Goal: Task Accomplishment & Management: Complete application form

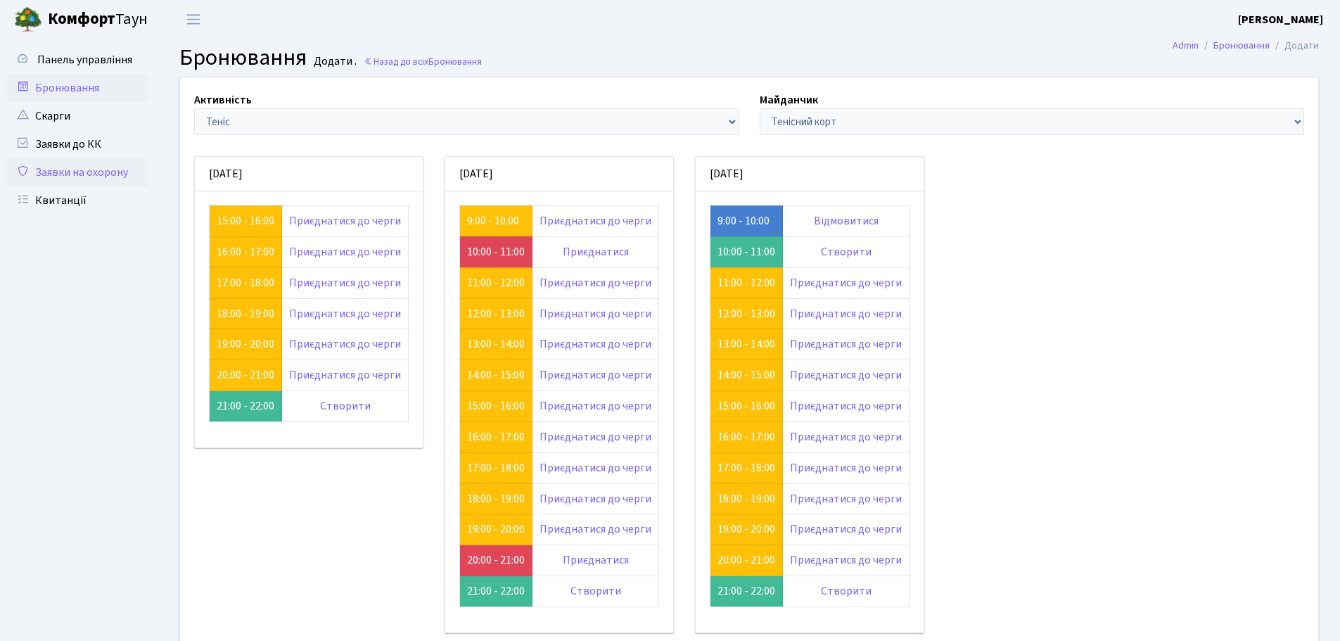
click at [68, 172] on link "Заявки на охорону" at bounding box center [77, 172] width 141 height 28
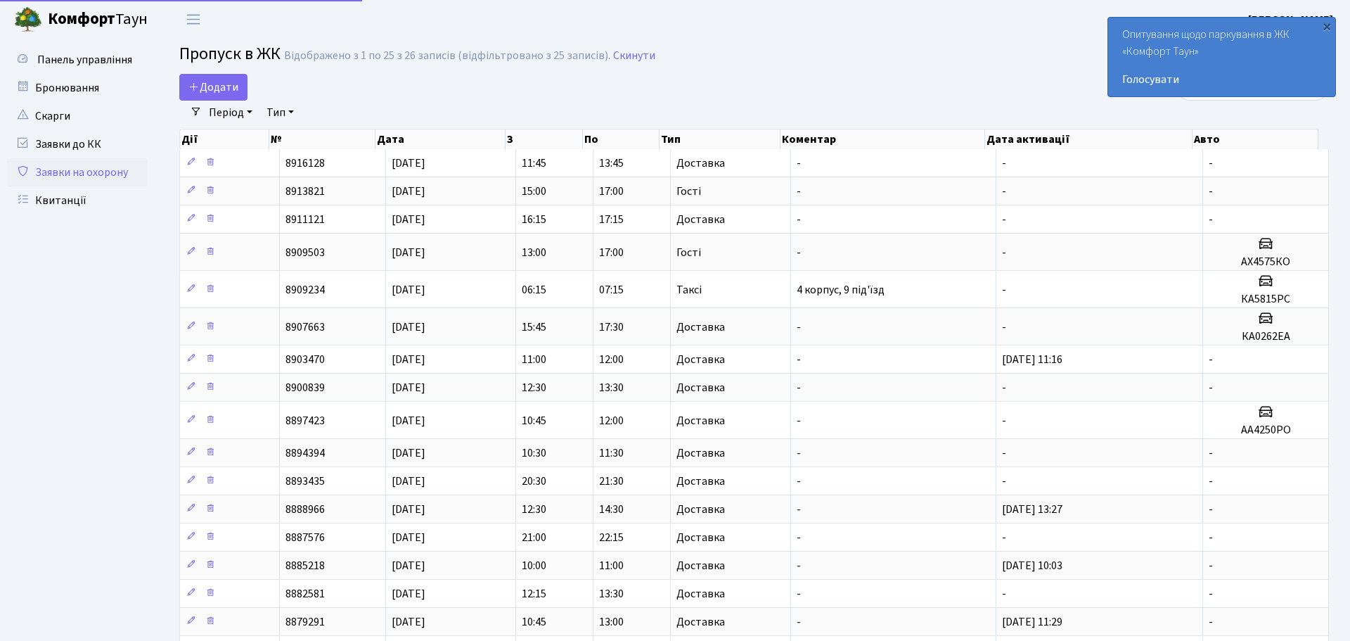
select select "25"
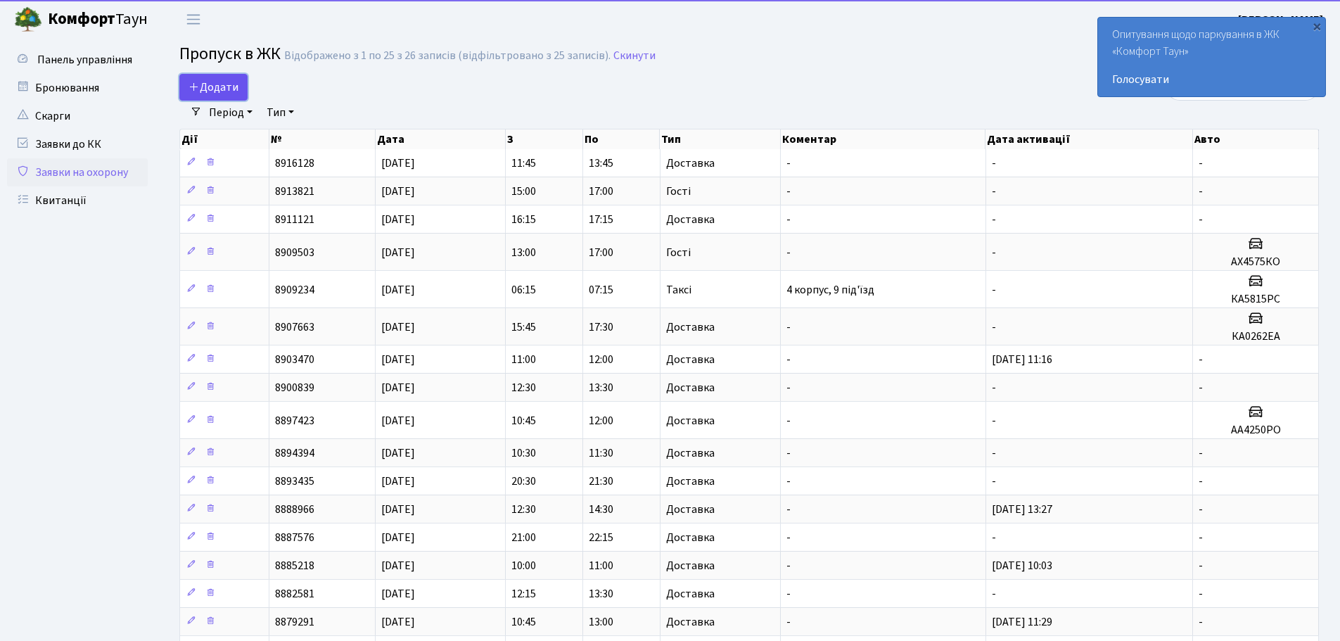
click at [196, 89] on icon at bounding box center [193, 86] width 11 height 11
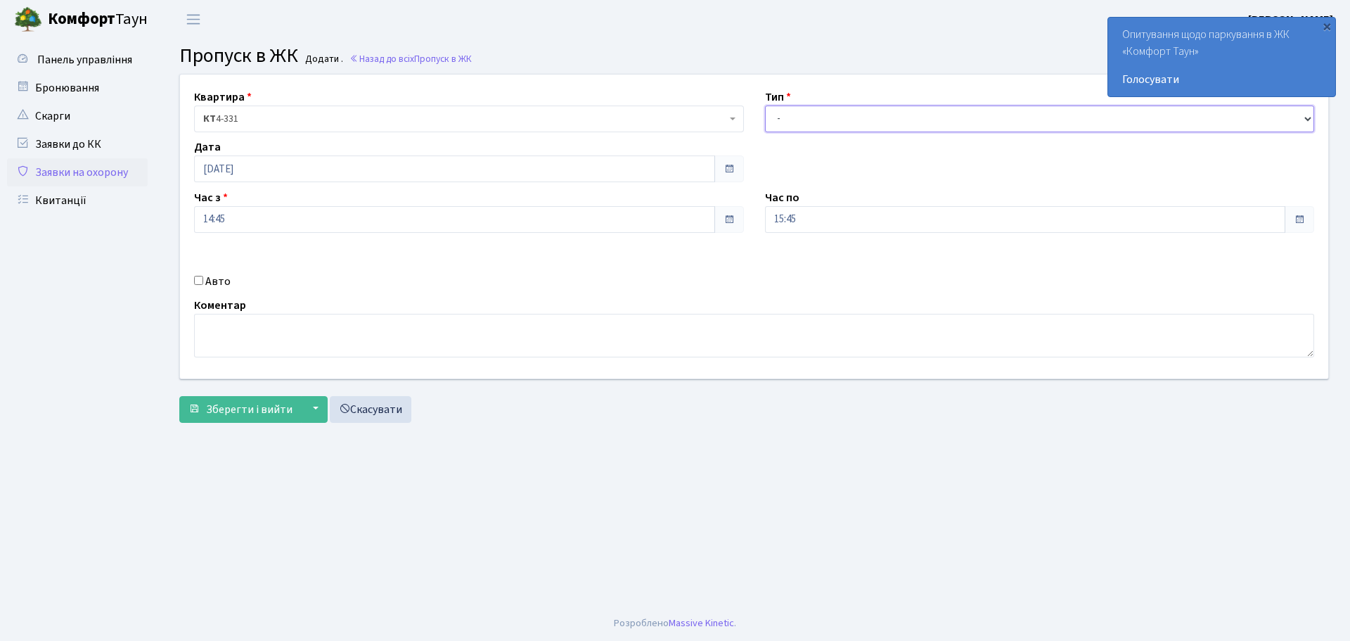
click at [800, 118] on select "- Доставка Таксі Гості Сервіс" at bounding box center [1040, 118] width 550 height 27
select select "1"
click at [765, 105] on select "- Доставка Таксі Гості Сервіс" at bounding box center [1040, 118] width 550 height 27
click at [1293, 217] on span at bounding box center [1300, 219] width 30 height 27
click at [1134, 222] on input "15:45" at bounding box center [1025, 219] width 521 height 27
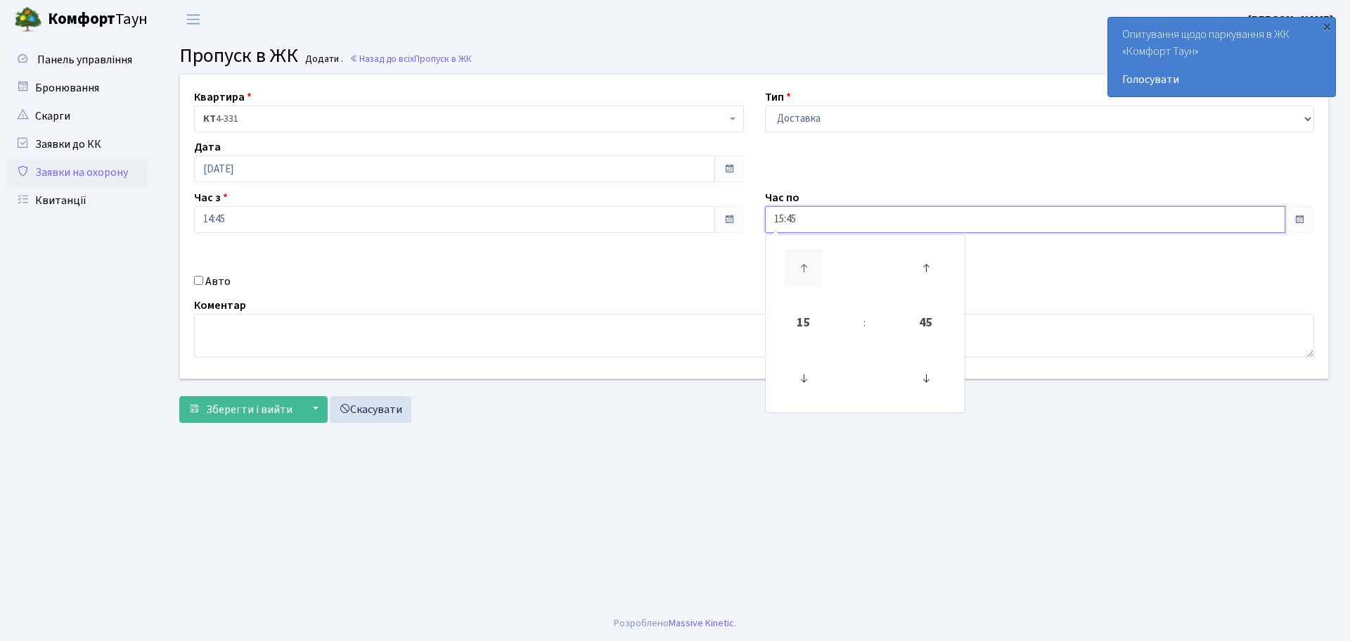
click at [818, 273] on icon at bounding box center [804, 268] width 38 height 38
type input "16:45"
click at [241, 417] on button "Зберегти і вийти" at bounding box center [240, 409] width 122 height 27
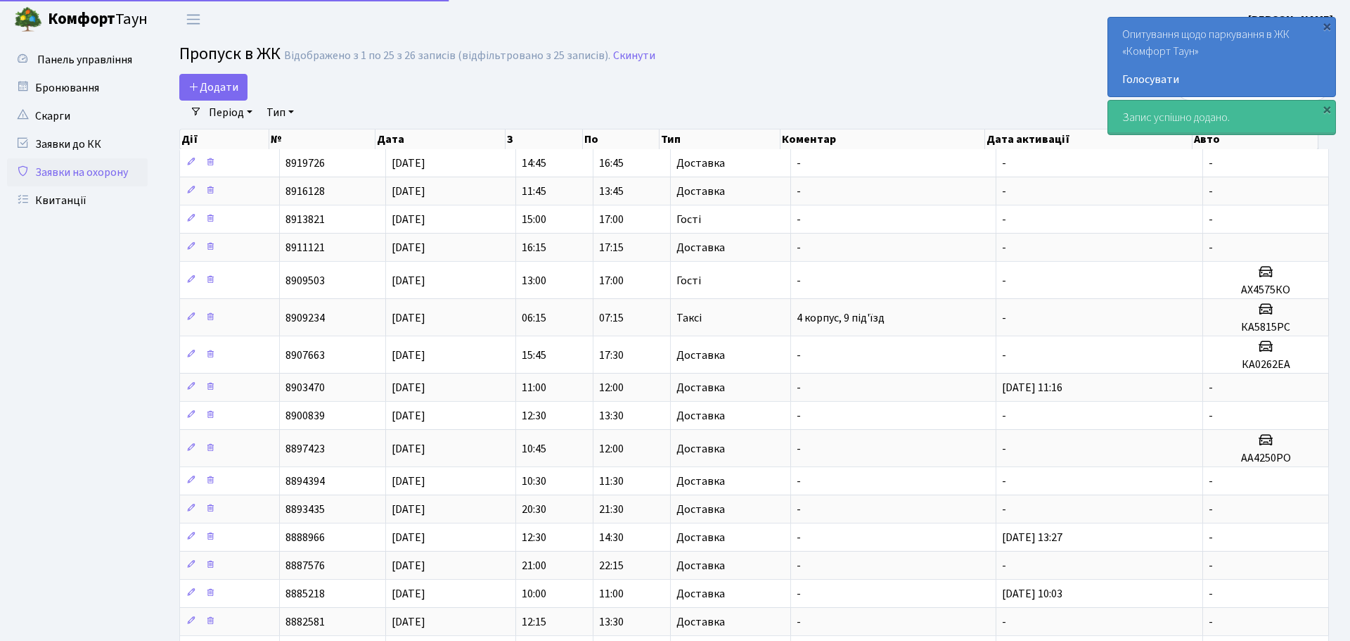
select select "25"
